Goal: Task Accomplishment & Management: Complete application form

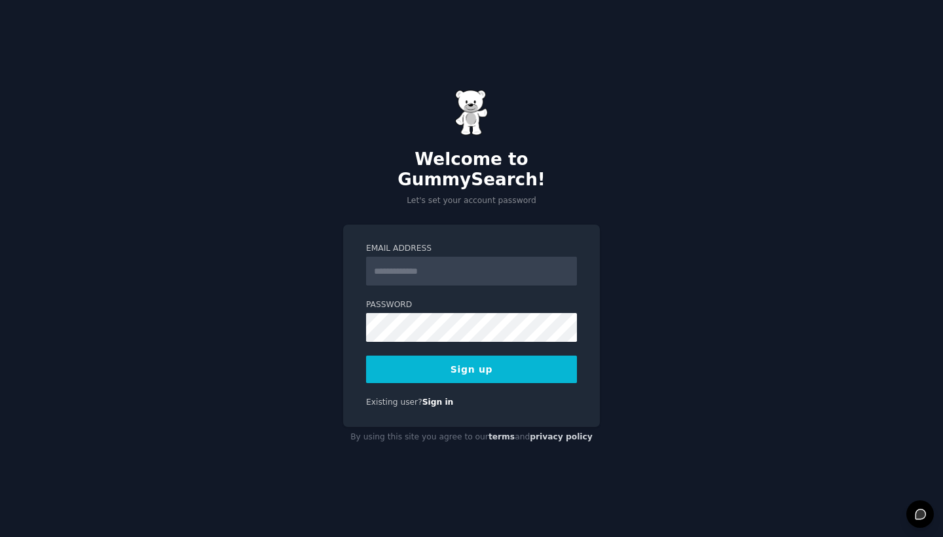
click at [511, 257] on input "Email Address" at bounding box center [471, 271] width 211 height 29
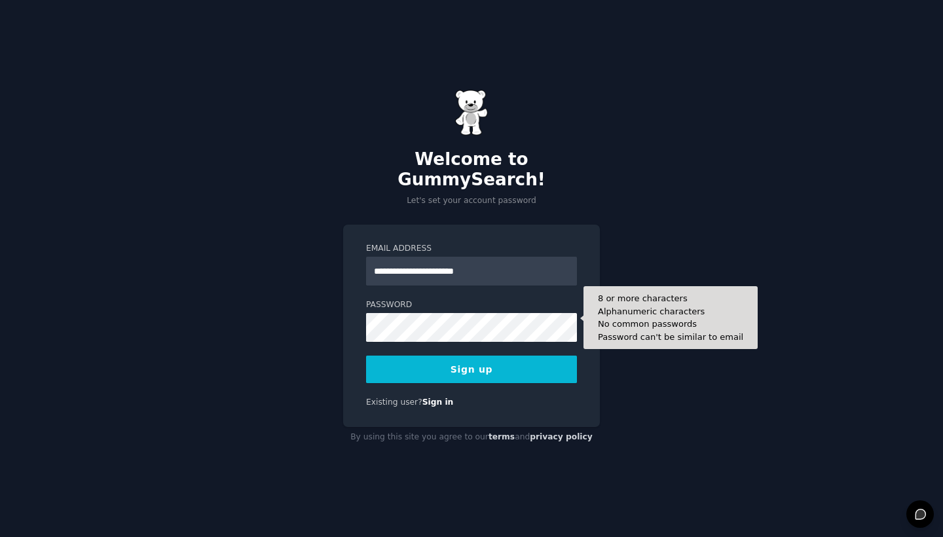
type input "**********"
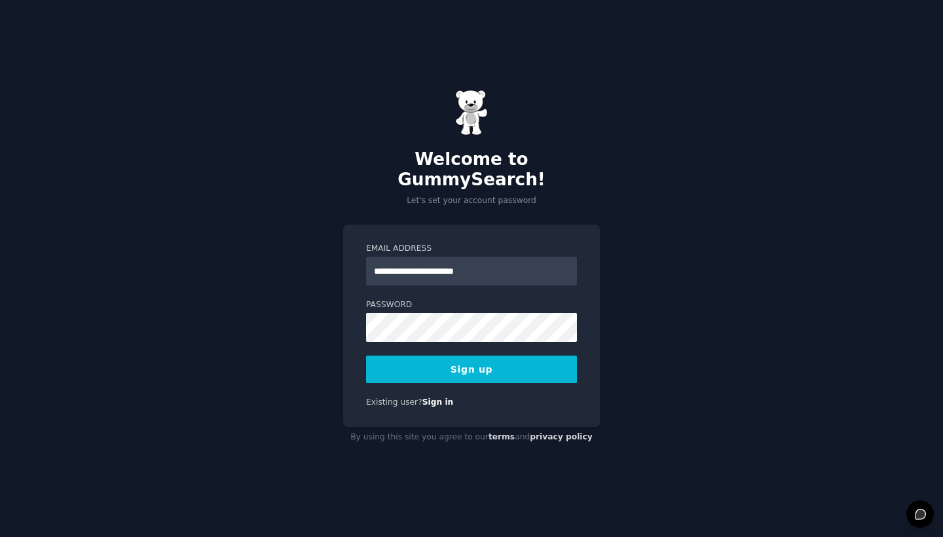
click at [536, 357] on button "Sign up" at bounding box center [471, 368] width 211 height 27
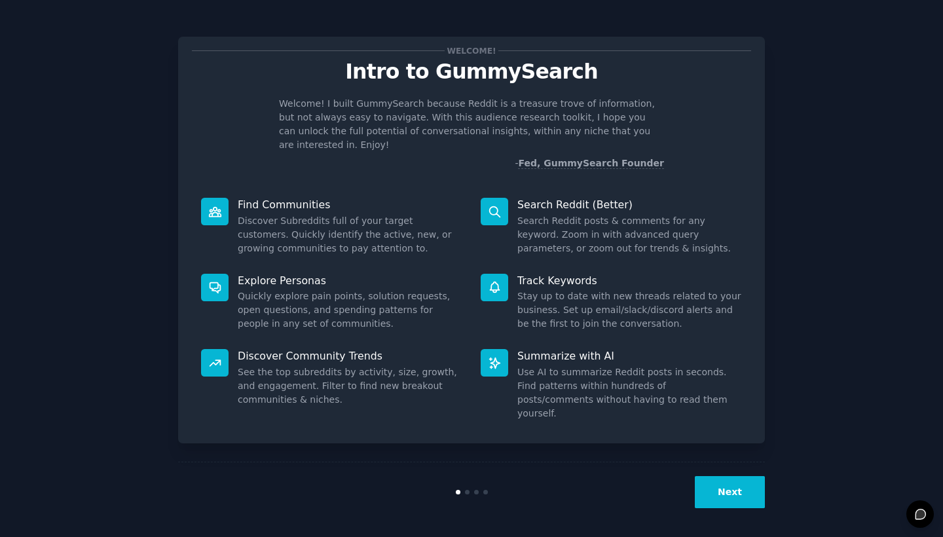
click at [732, 486] on button "Next" at bounding box center [729, 492] width 70 height 32
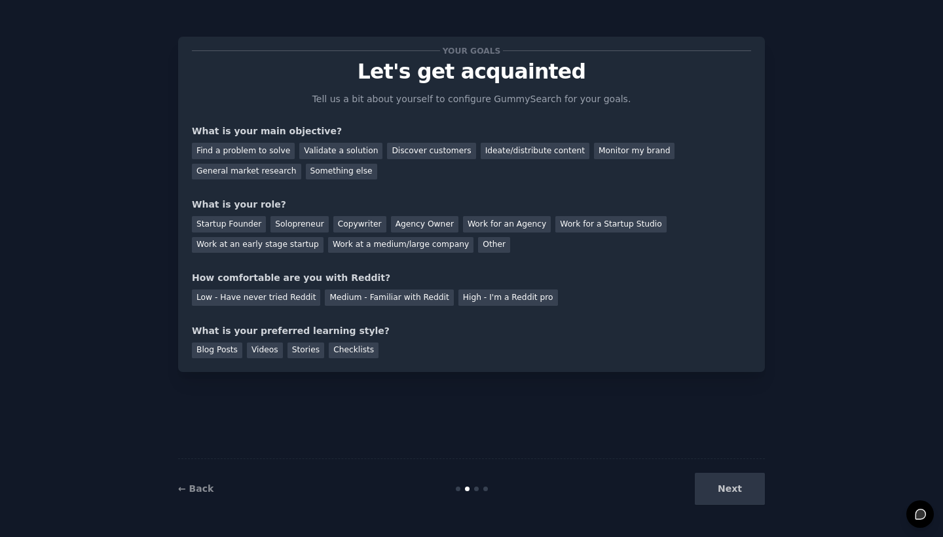
click at [732, 486] on div "Next" at bounding box center [667, 489] width 196 height 32
click at [249, 147] on div "Find a problem to solve" at bounding box center [243, 151] width 103 height 16
click at [482, 245] on div "Other" at bounding box center [494, 245] width 32 height 16
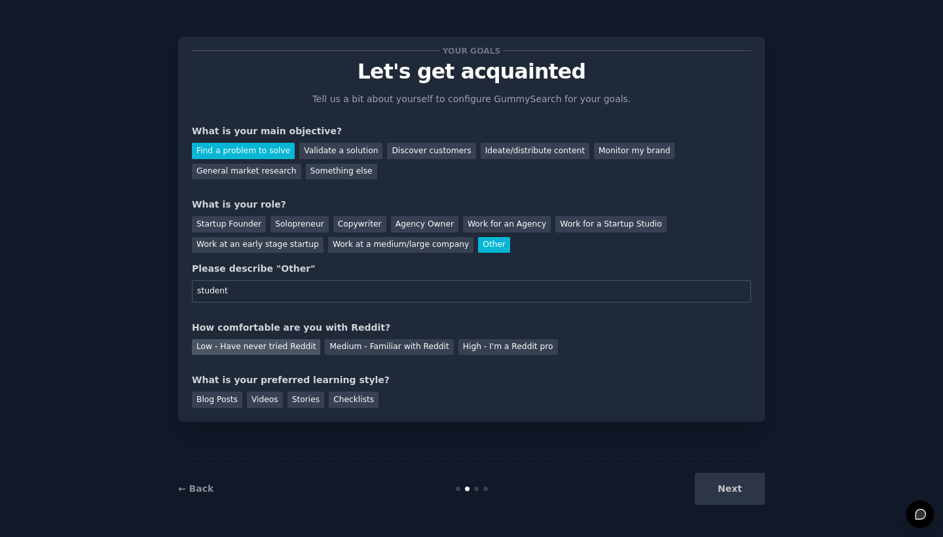
type input "student"
click at [292, 348] on div "Low - Have never tried Reddit" at bounding box center [256, 347] width 128 height 16
click at [225, 397] on div "Blog Posts" at bounding box center [217, 399] width 50 height 16
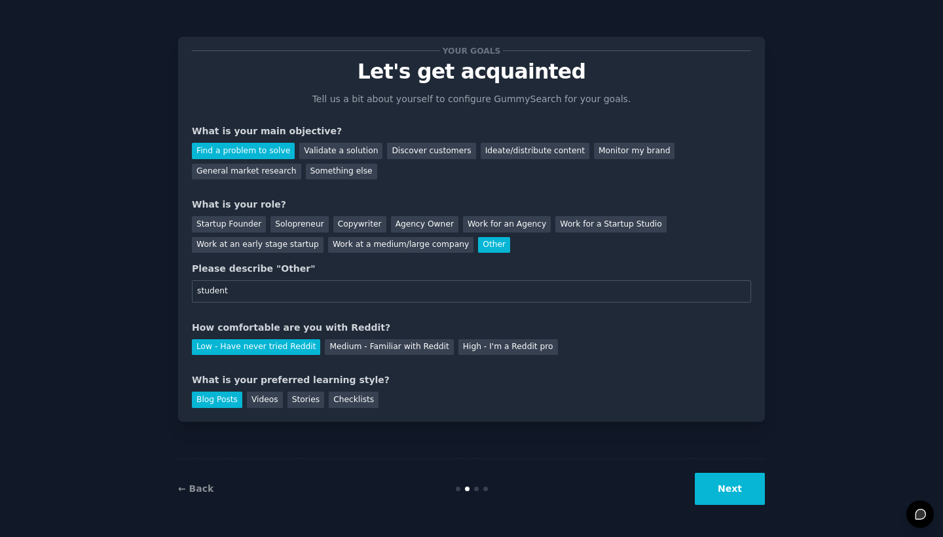
click at [726, 503] on button "Next" at bounding box center [729, 489] width 70 height 32
